Goal: Navigation & Orientation: Find specific page/section

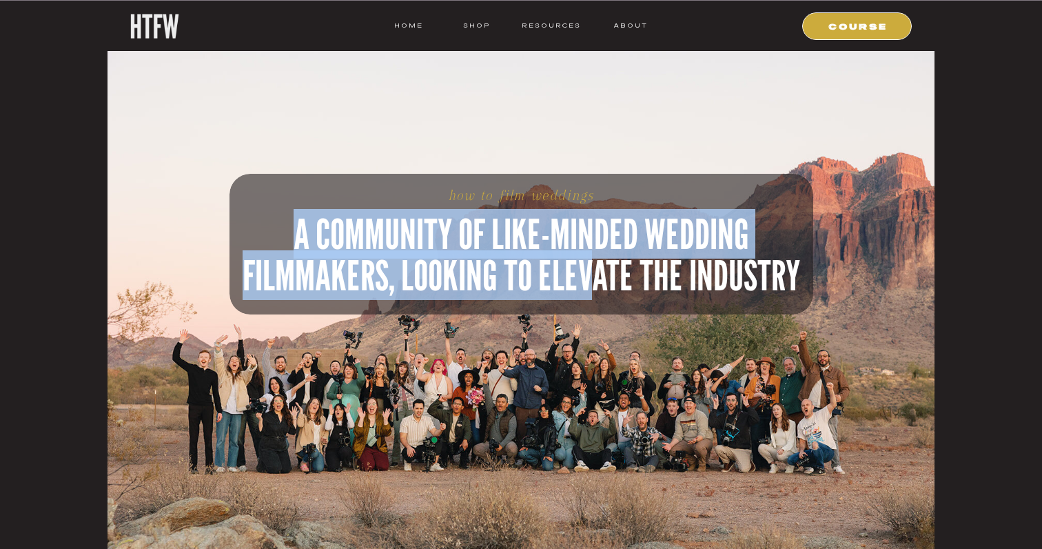
drag, startPoint x: 299, startPoint y: 225, endPoint x: 594, endPoint y: 286, distance: 301.9
click at [594, 286] on h2 "A COMMUNITY OF LIKE-MINDED WEDDING FILMMAKERS, LOOKING TO ELEVATE THE INDUSTRY" at bounding box center [522, 303] width 584 height 180
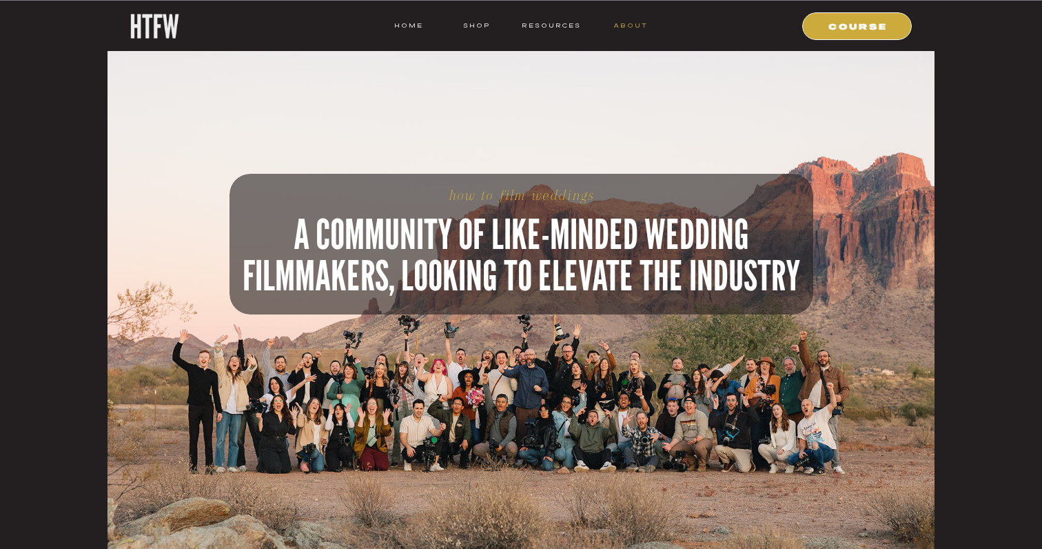
click at [624, 26] on nav "ABOUT" at bounding box center [630, 25] width 35 height 12
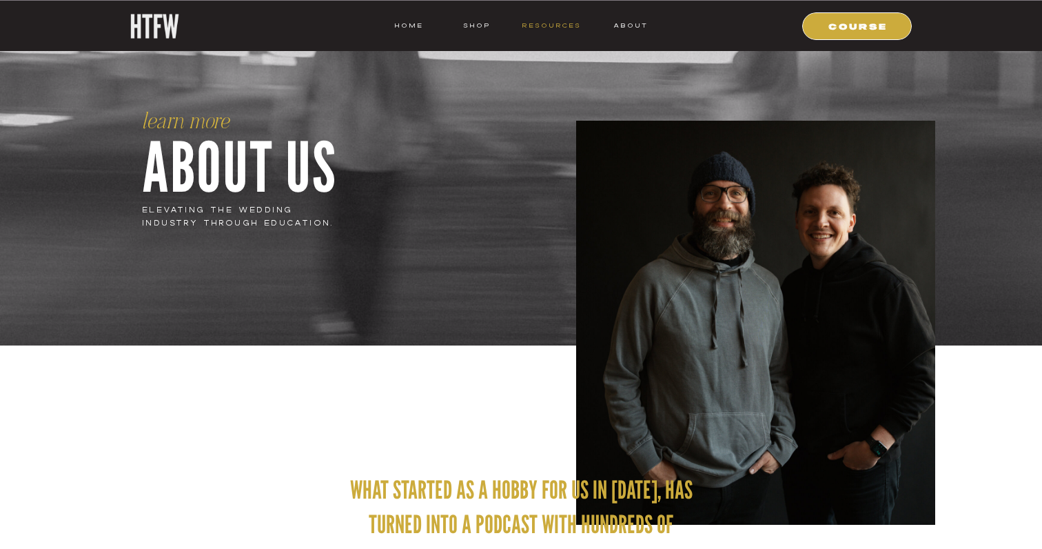
click at [566, 26] on nav "resources" at bounding box center [549, 25] width 64 height 12
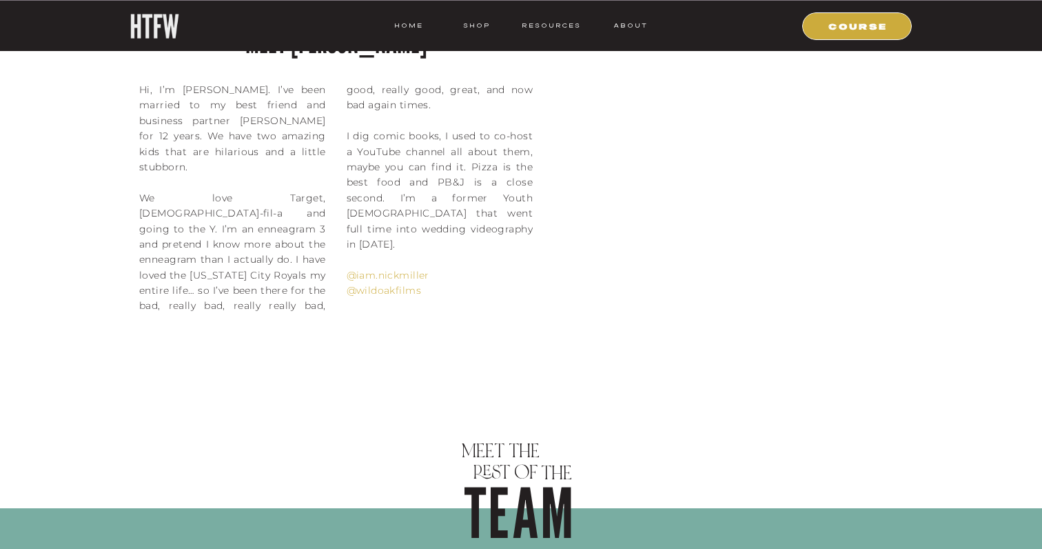
scroll to position [1273, 0]
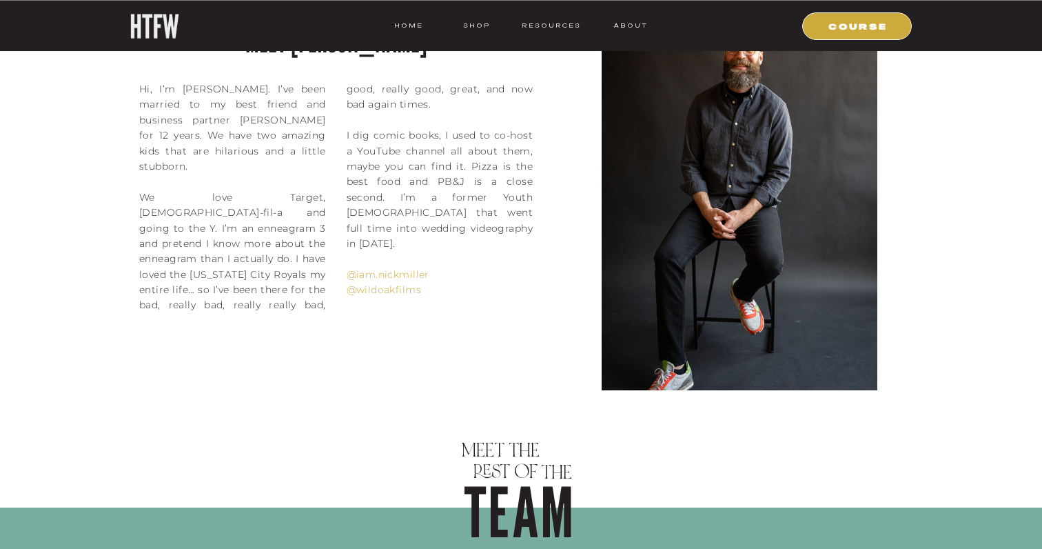
click at [261, 196] on p "Hi, I’m Nick. I’ve been married to my best friend and business partner Jenn for…" at bounding box center [336, 218] width 394 height 275
